Goal: Transaction & Acquisition: Register for event/course

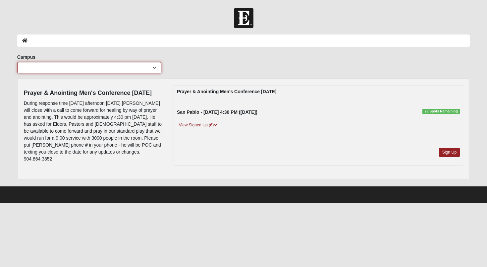
select select "3"
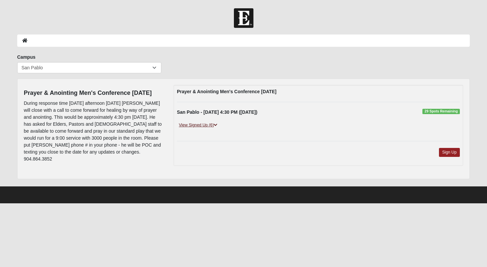
click at [217, 124] on icon at bounding box center [216, 125] width 4 height 4
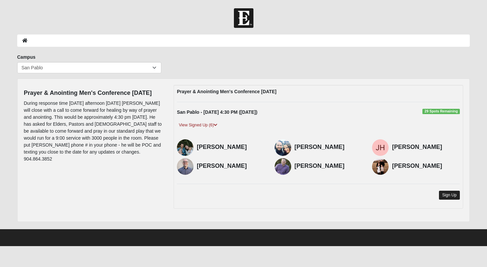
click at [448, 192] on link "Sign Up" at bounding box center [449, 194] width 21 height 9
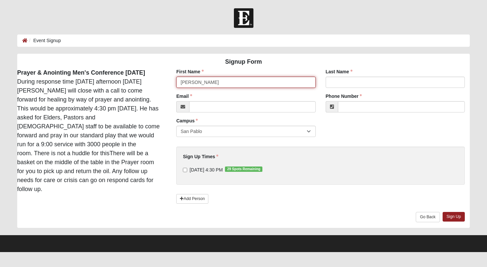
type input "Justin"
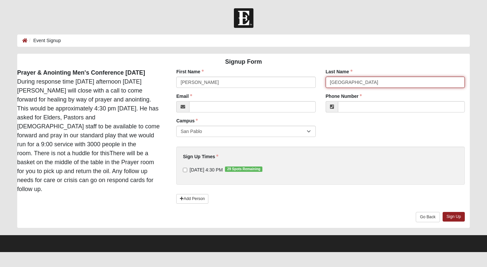
type input "Ireland"
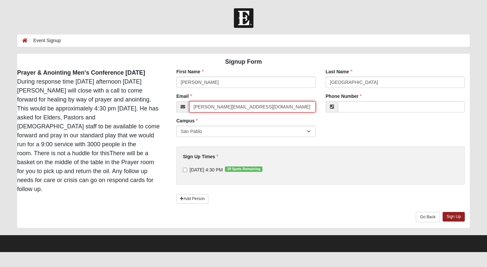
type input "Justin.Ireland@coe22.com"
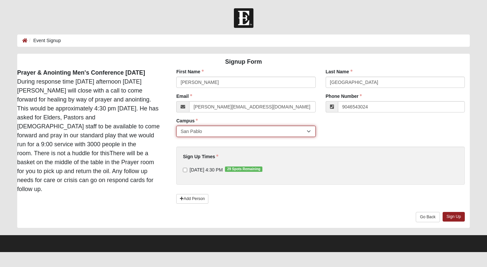
type input "(904) 654-3024"
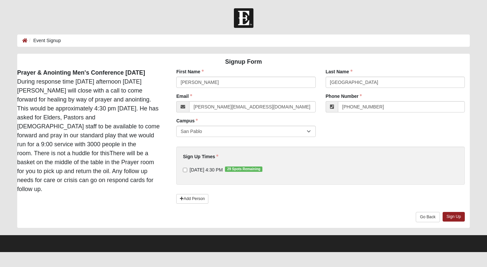
click at [186, 170] on input "10/18/2025 4:30 PM 29 Spots Remaining" at bounding box center [185, 170] width 4 height 4
checkbox input "true"
click at [455, 216] on link "Sign Up" at bounding box center [453, 217] width 23 height 10
